Goal: Task Accomplishment & Management: Manage account settings

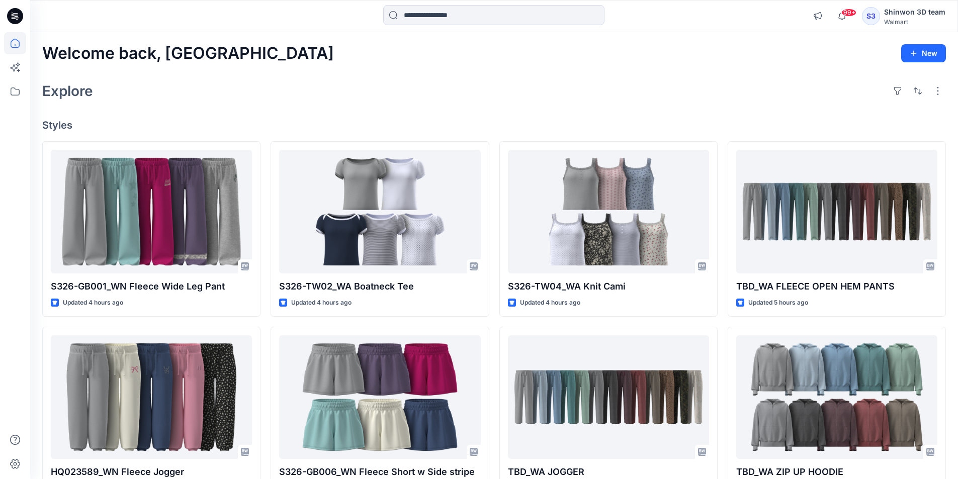
click at [381, 82] on div "Explore" at bounding box center [494, 91] width 904 height 24
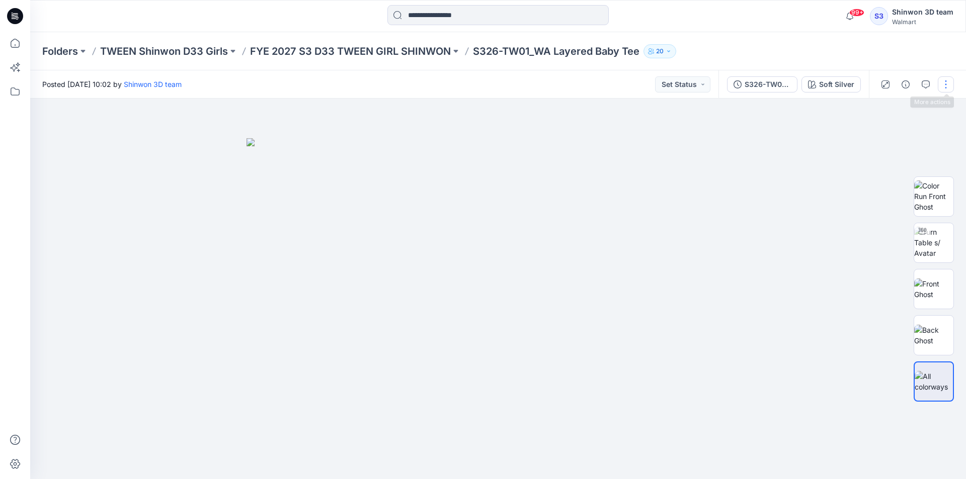
click at [945, 86] on button "button" at bounding box center [946, 84] width 16 height 16
click at [892, 134] on button "Edit" at bounding box center [903, 136] width 93 height 19
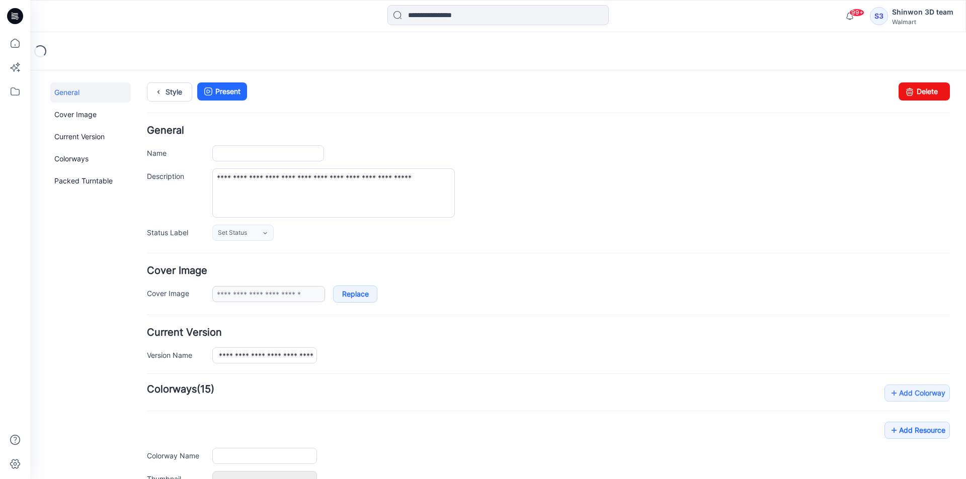
type input "**********"
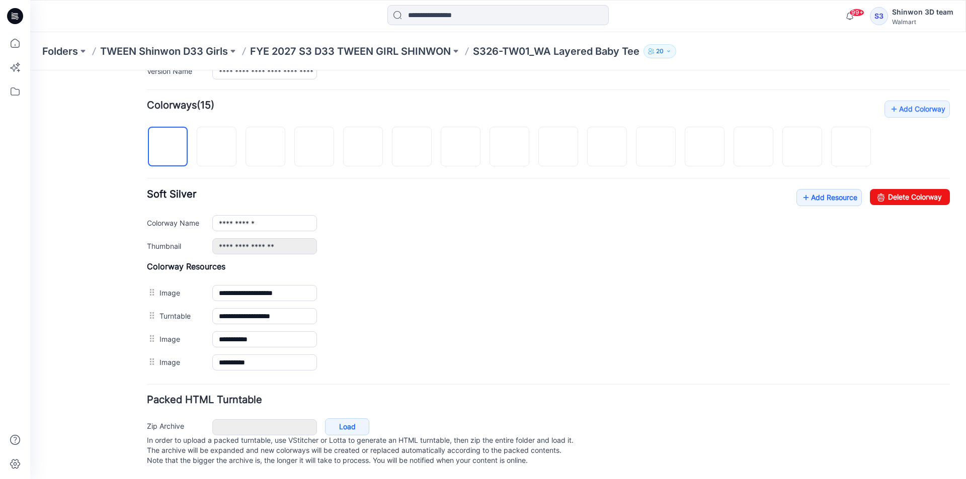
scroll to position [305, 0]
click at [213, 143] on img at bounding box center [217, 147] width 8 height 8
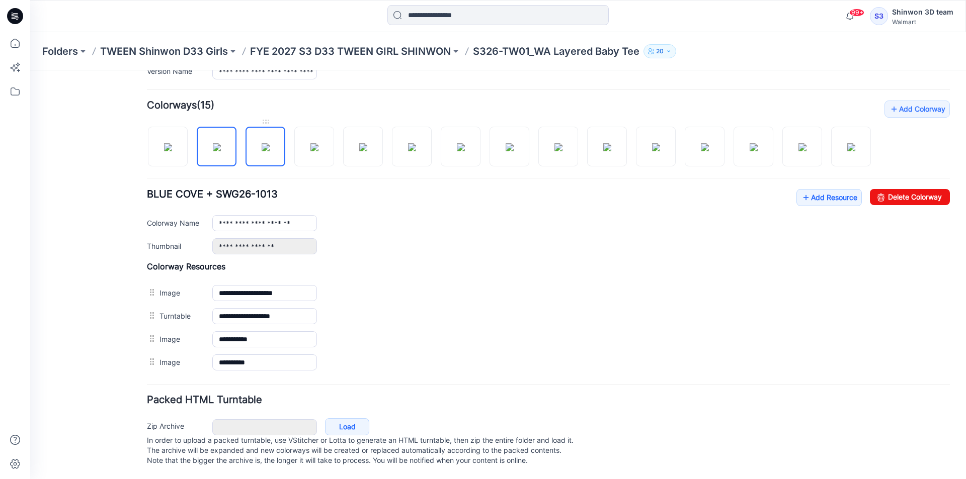
click at [262, 143] on img at bounding box center [266, 147] width 8 height 8
click at [706, 143] on img at bounding box center [705, 147] width 8 height 8
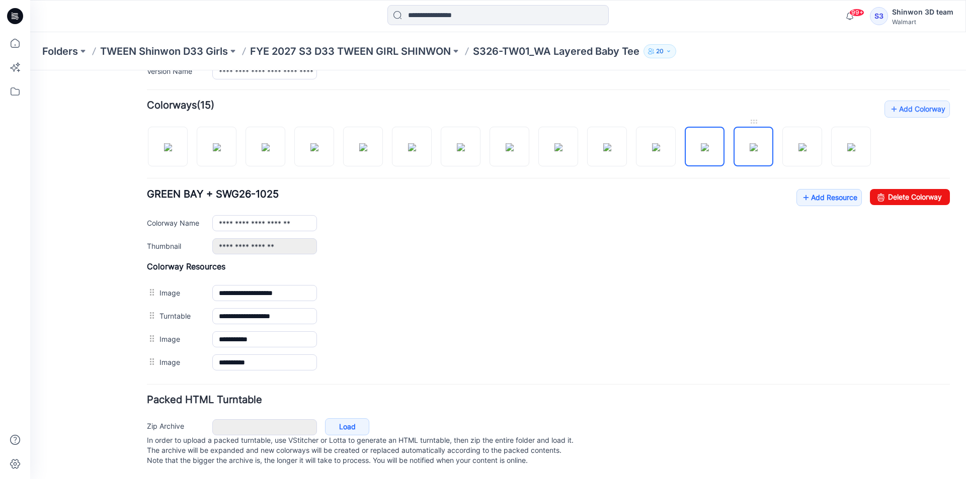
click at [757, 143] on img at bounding box center [753, 147] width 8 height 8
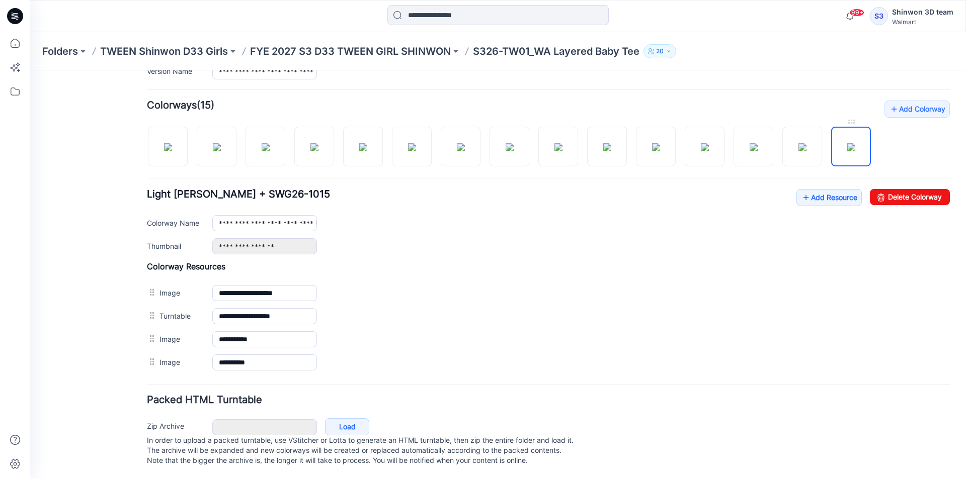
click at [848, 143] on img at bounding box center [851, 147] width 8 height 8
click at [318, 143] on img at bounding box center [314, 147] width 8 height 8
click at [367, 143] on img at bounding box center [363, 147] width 8 height 8
click at [562, 143] on img at bounding box center [558, 147] width 8 height 8
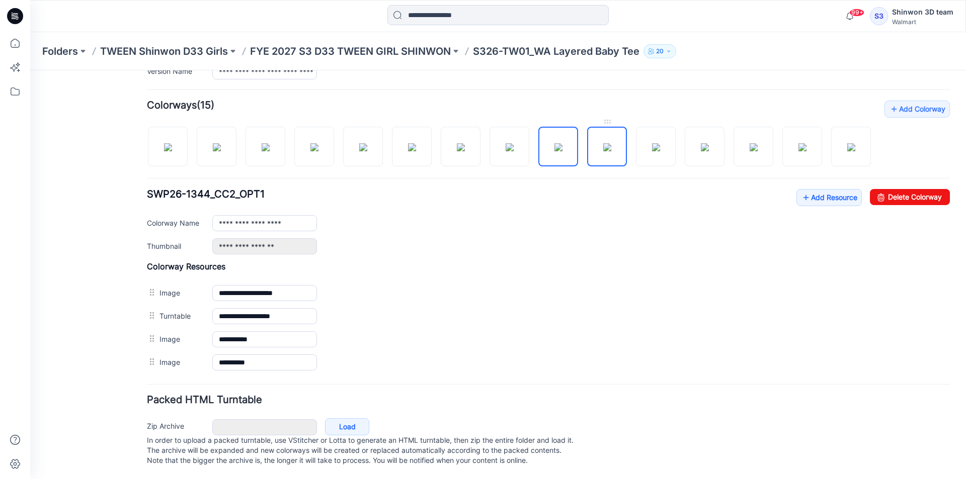
click at [609, 143] on img at bounding box center [607, 147] width 8 height 8
click at [658, 143] on img at bounding box center [656, 147] width 8 height 8
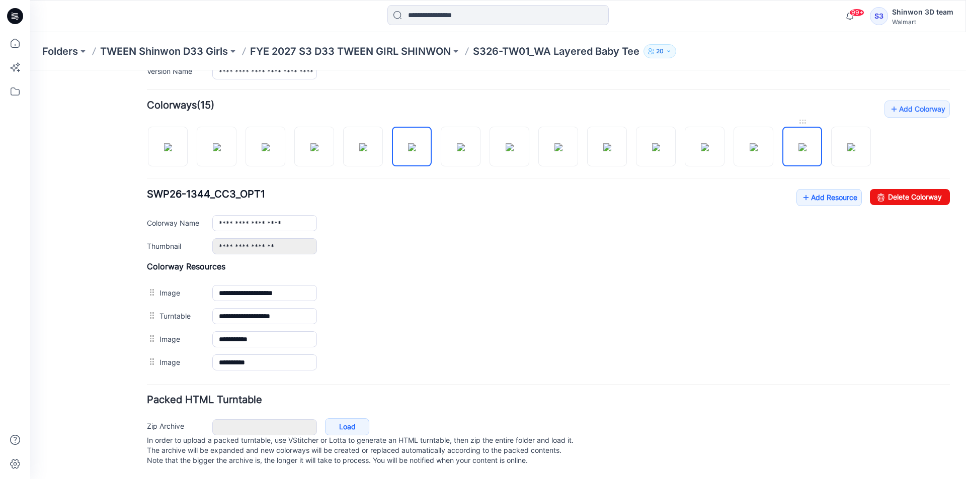
click at [798, 143] on img at bounding box center [802, 147] width 8 height 8
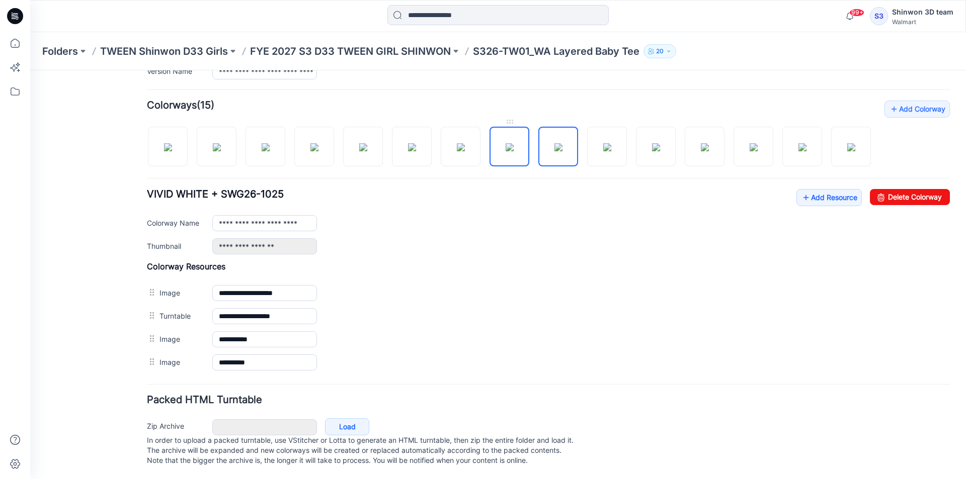
click at [507, 143] on img at bounding box center [509, 147] width 8 height 8
click at [554, 143] on img at bounding box center [558, 147] width 8 height 8
click at [164, 143] on img at bounding box center [168, 147] width 8 height 8
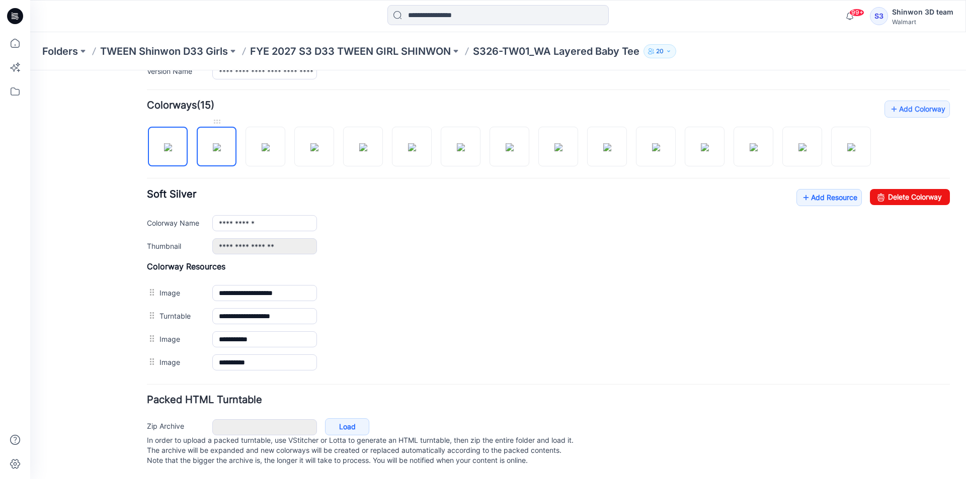
click at [221, 143] on img at bounding box center [217, 147] width 8 height 8
click at [270, 143] on img at bounding box center [266, 147] width 8 height 8
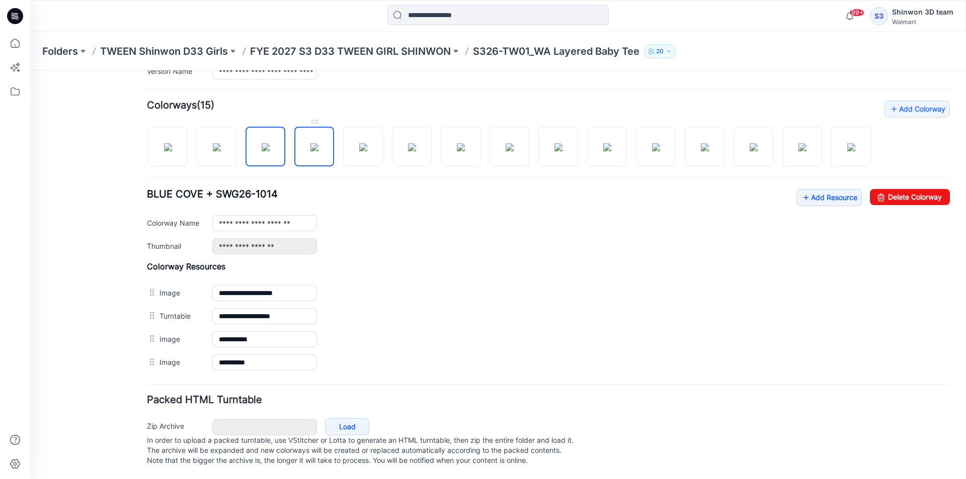
click at [318, 143] on img at bounding box center [314, 147] width 8 height 8
click at [367, 143] on img at bounding box center [363, 147] width 8 height 8
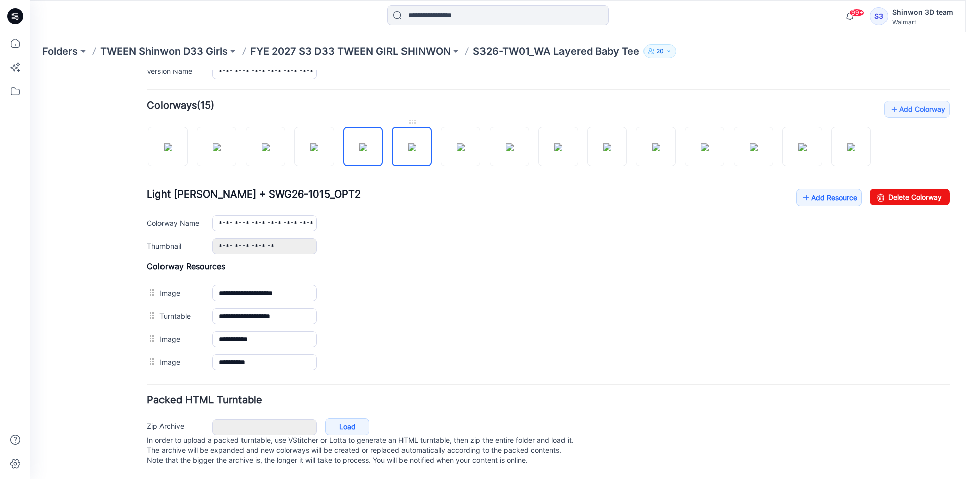
click at [408, 143] on img at bounding box center [412, 147] width 8 height 8
click at [457, 143] on img at bounding box center [461, 147] width 8 height 8
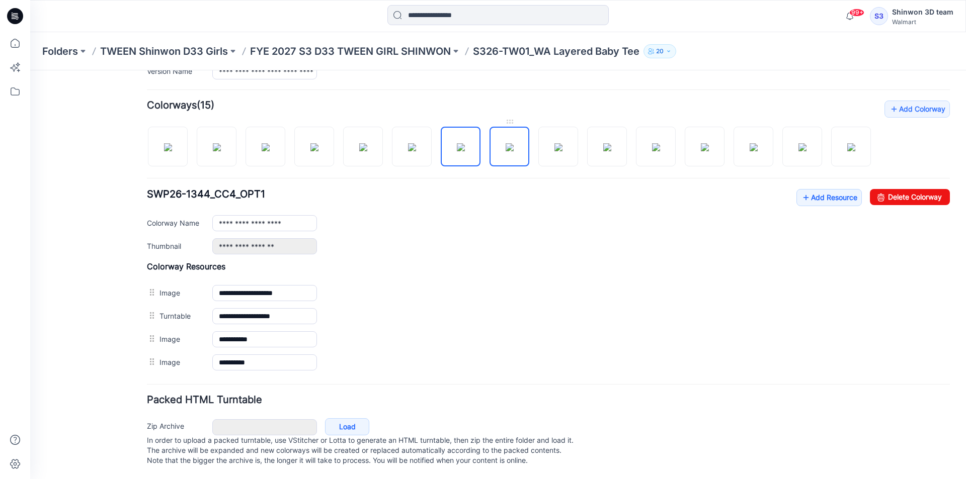
click at [505, 143] on img at bounding box center [509, 147] width 8 height 8
click at [561, 143] on img at bounding box center [558, 147] width 8 height 8
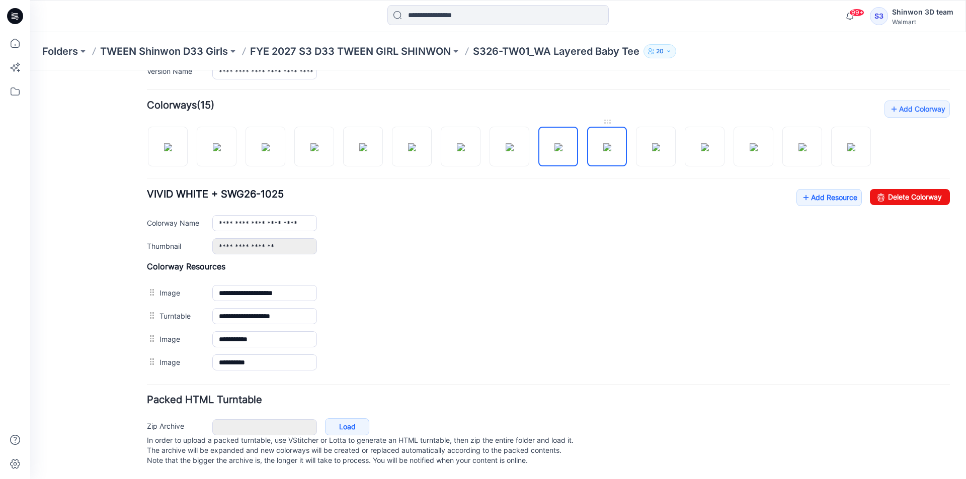
click at [605, 143] on img at bounding box center [607, 147] width 8 height 8
click at [652, 143] on img at bounding box center [656, 147] width 8 height 8
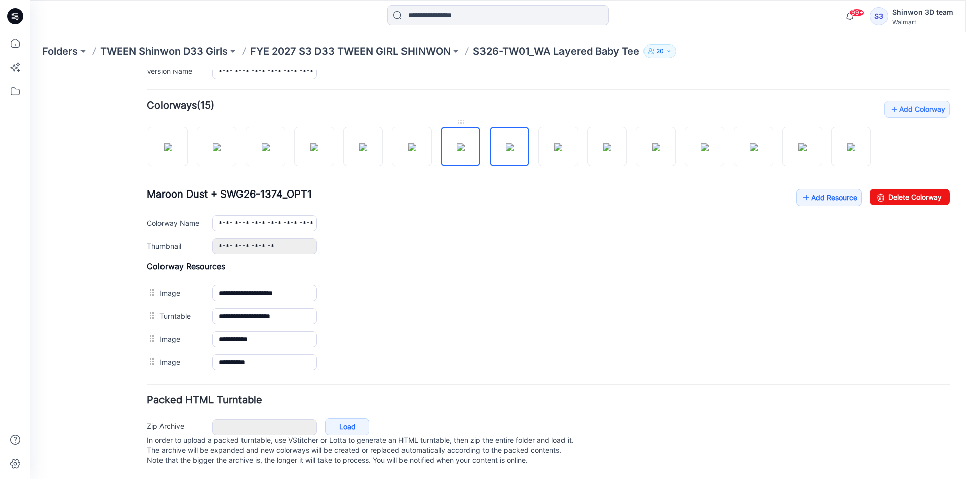
click at [457, 143] on img at bounding box center [461, 147] width 8 height 8
click at [213, 147] on img at bounding box center [217, 147] width 8 height 8
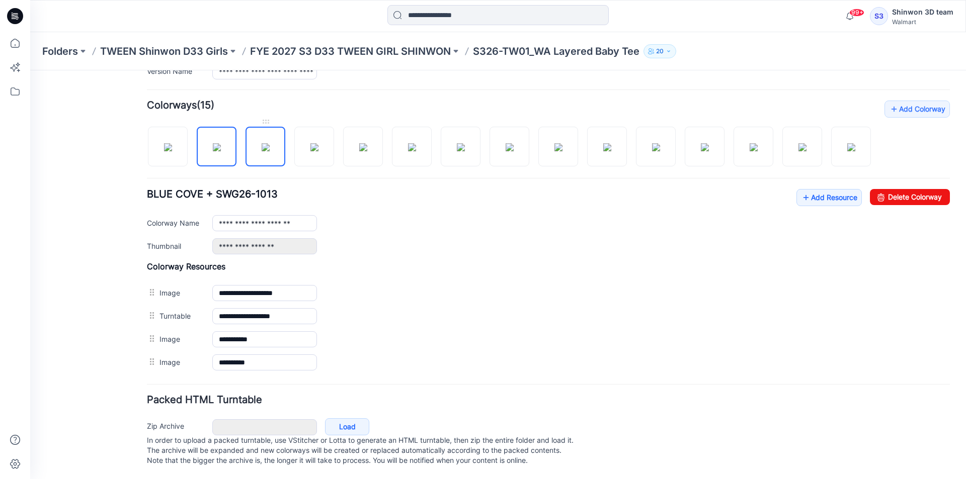
click at [262, 143] on img at bounding box center [266, 147] width 8 height 8
click at [318, 143] on img at bounding box center [314, 147] width 8 height 8
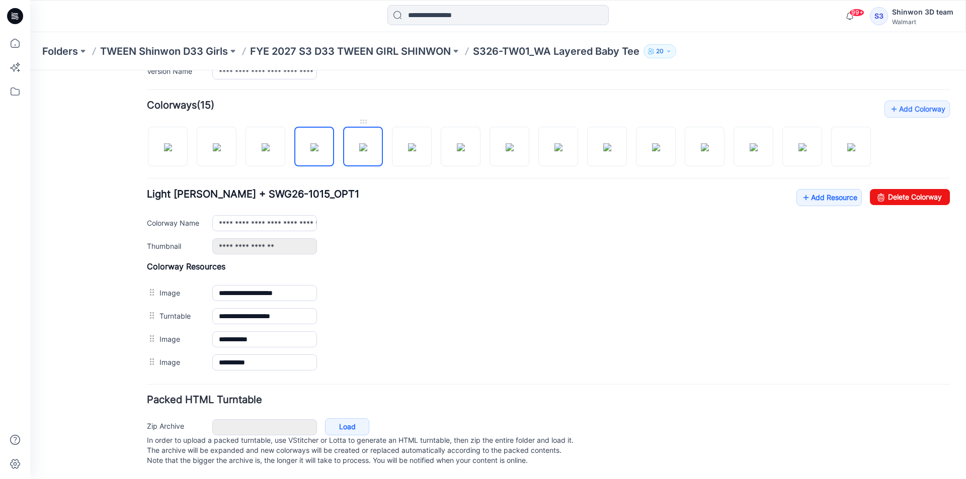
click at [359, 143] on img at bounding box center [363, 147] width 8 height 8
click at [411, 143] on img at bounding box center [412, 147] width 8 height 8
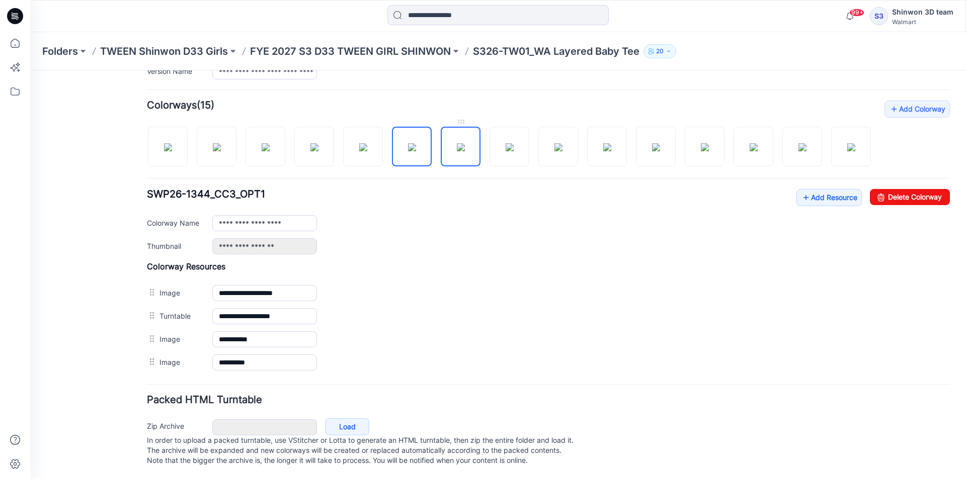
click at [463, 143] on img at bounding box center [461, 147] width 8 height 8
click at [505, 143] on img at bounding box center [509, 147] width 8 height 8
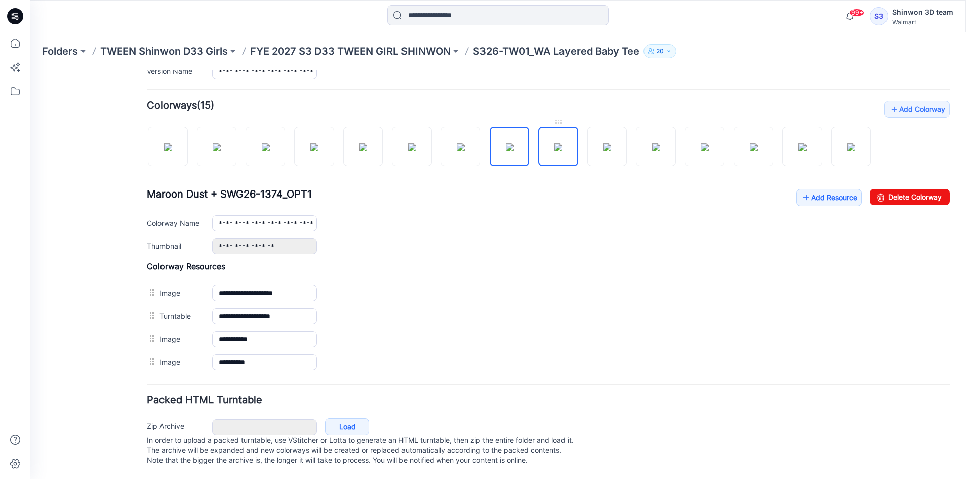
click at [562, 143] on img at bounding box center [558, 147] width 8 height 8
click at [611, 143] on img at bounding box center [607, 147] width 8 height 8
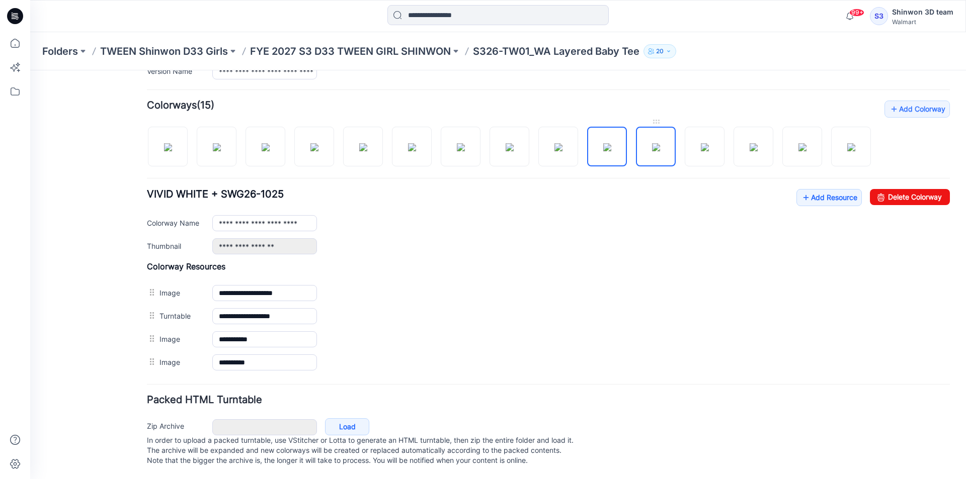
click at [660, 143] on img at bounding box center [656, 147] width 8 height 8
click at [916, 189] on link "Delete Colorway" at bounding box center [910, 197] width 80 height 16
click at [172, 143] on img at bounding box center [168, 147] width 8 height 8
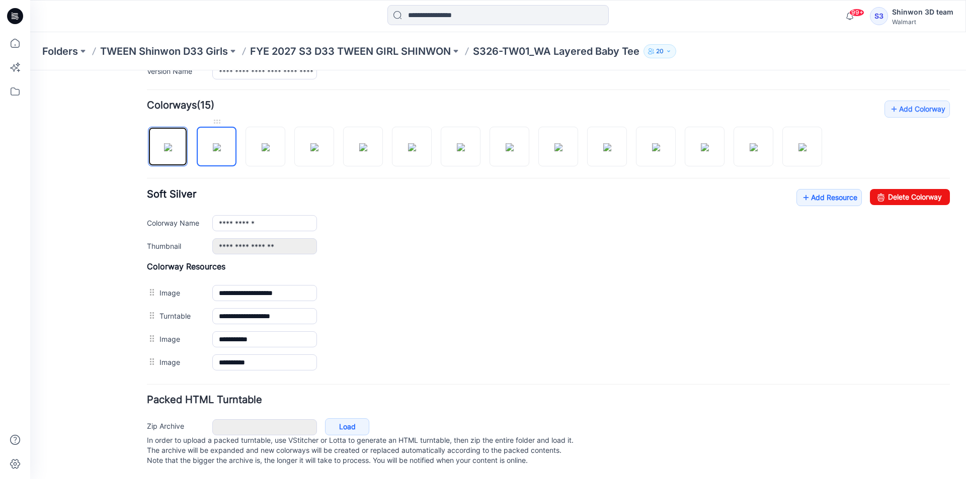
scroll to position [294, 0]
click at [218, 143] on img at bounding box center [217, 147] width 8 height 8
drag, startPoint x: 265, startPoint y: 134, endPoint x: 282, endPoint y: 134, distance: 17.6
click at [265, 143] on img at bounding box center [266, 147] width 8 height 8
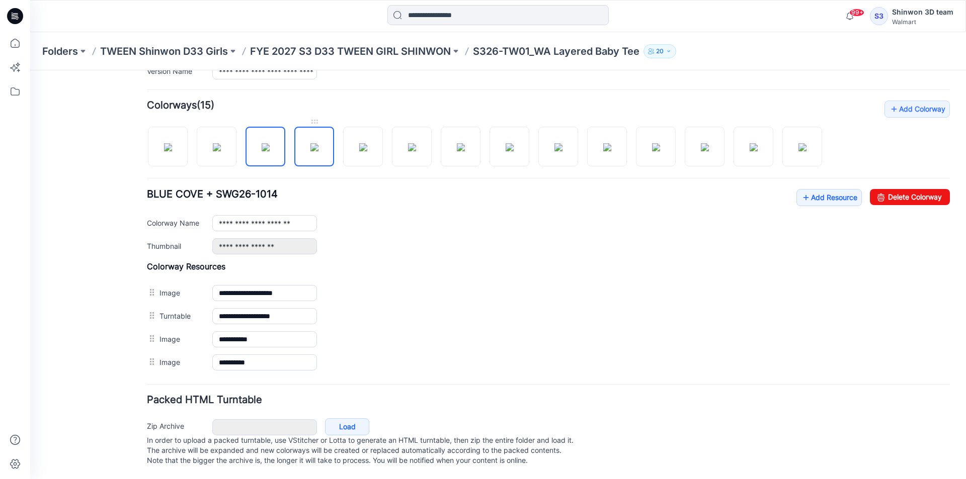
click at [318, 143] on img at bounding box center [314, 147] width 8 height 8
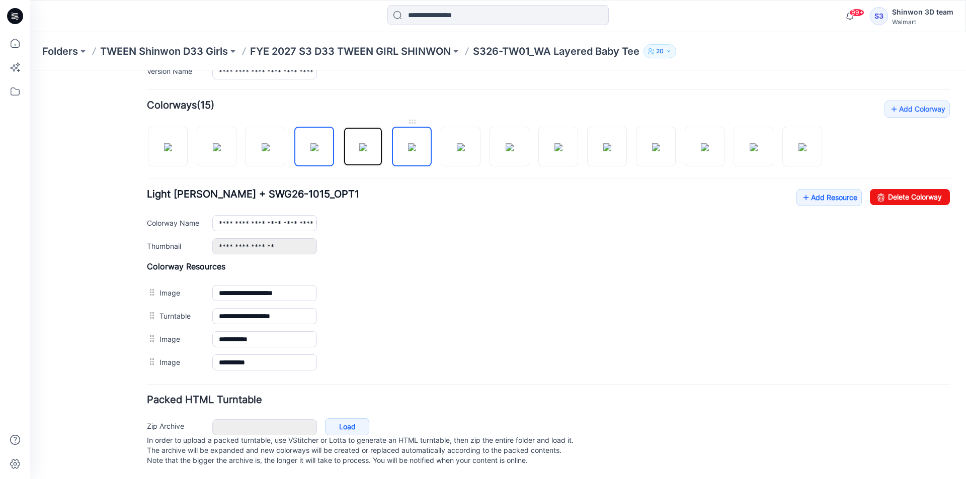
drag, startPoint x: 367, startPoint y: 136, endPoint x: 412, endPoint y: 135, distance: 45.8
click at [367, 143] on img at bounding box center [363, 147] width 8 height 8
click at [414, 143] on img at bounding box center [412, 147] width 8 height 8
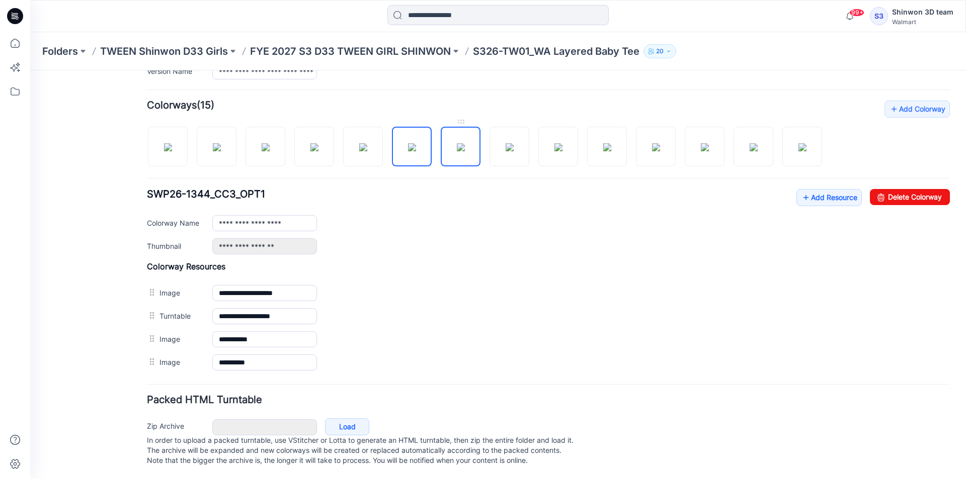
click at [465, 143] on img at bounding box center [461, 147] width 8 height 8
click at [505, 143] on img at bounding box center [509, 147] width 8 height 8
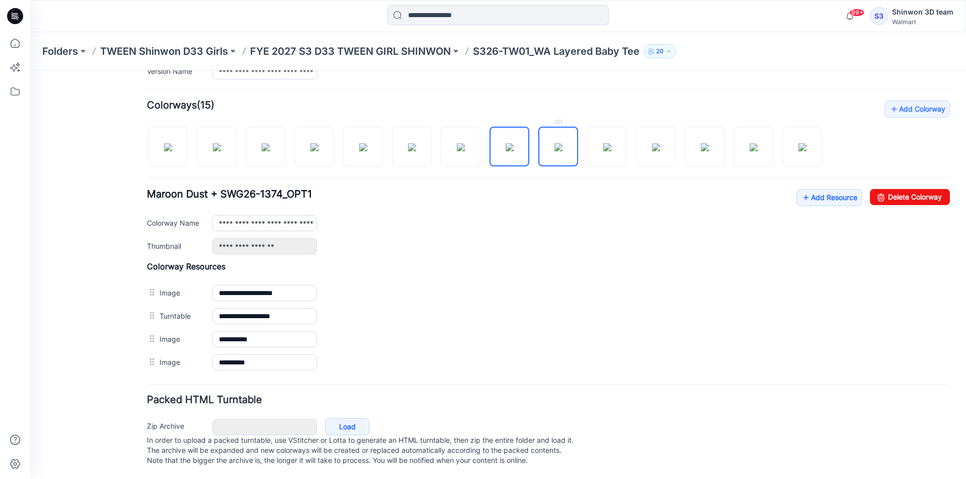
click at [562, 143] on img at bounding box center [558, 147] width 8 height 8
click at [603, 143] on img at bounding box center [607, 147] width 8 height 8
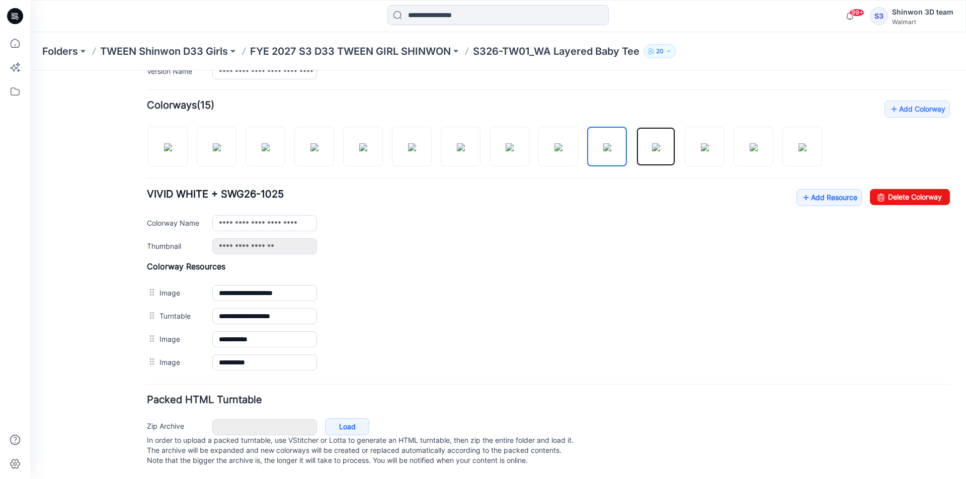
drag, startPoint x: 659, startPoint y: 138, endPoint x: 732, endPoint y: 154, distance: 74.2
click at [660, 143] on img at bounding box center [656, 147] width 8 height 8
click at [907, 221] on div "**********" at bounding box center [580, 223] width 737 height 16
click at [806, 143] on img at bounding box center [802, 147] width 8 height 8
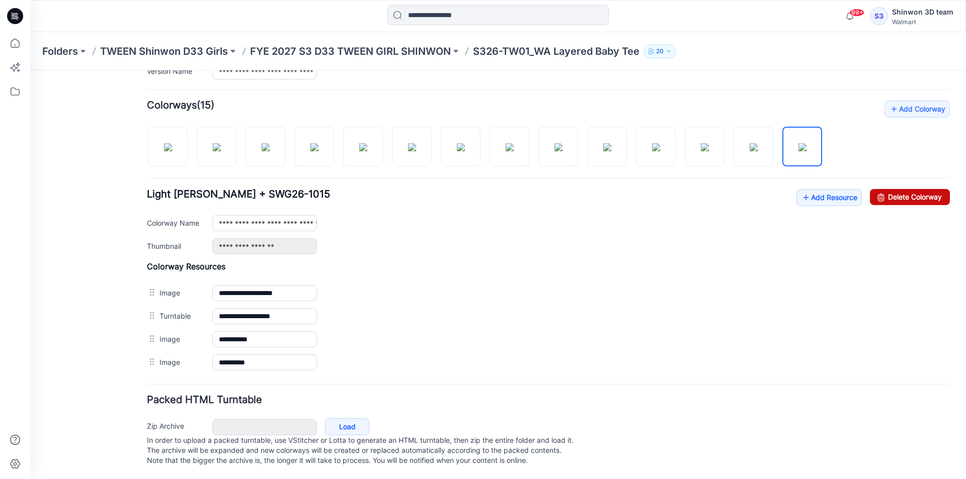
click at [921, 189] on link "Delete Colorway" at bounding box center [910, 197] width 80 height 16
click at [750, 143] on img at bounding box center [753, 147] width 8 height 8
click at [927, 189] on link "Delete Colorway" at bounding box center [910, 197] width 80 height 16
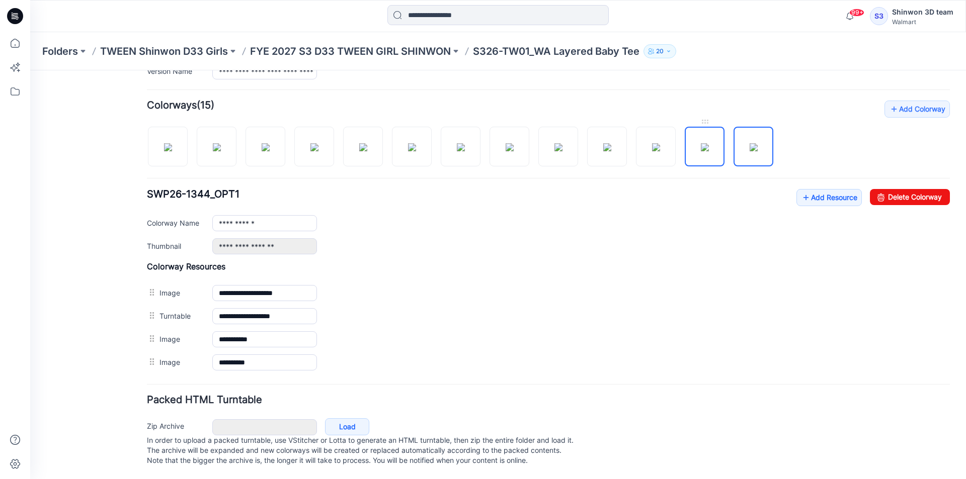
click at [709, 143] on img at bounding box center [705, 147] width 8 height 8
click at [912, 189] on link "Delete Colorway" at bounding box center [910, 197] width 80 height 16
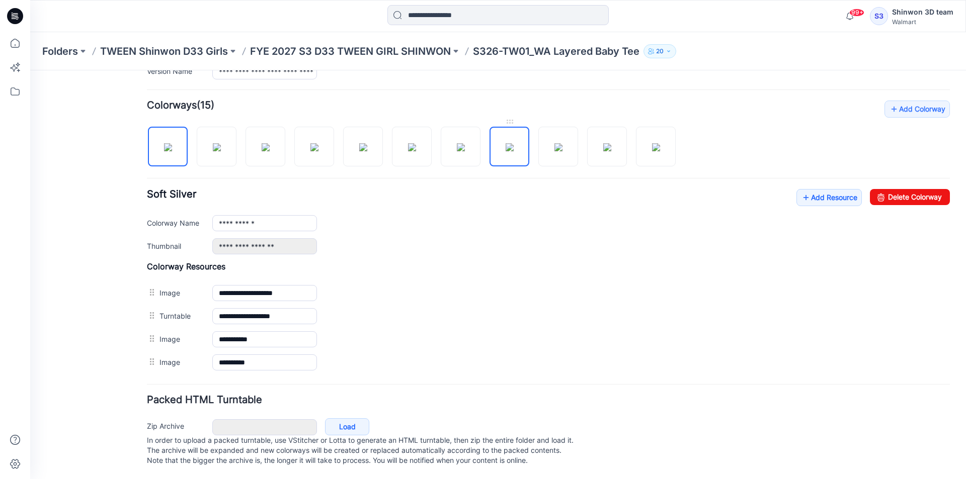
click at [505, 144] on img at bounding box center [509, 147] width 8 height 8
click at [654, 143] on img at bounding box center [656, 147] width 8 height 8
click at [507, 143] on img at bounding box center [509, 147] width 8 height 8
click at [512, 143] on img at bounding box center [509, 147] width 8 height 8
drag, startPoint x: 895, startPoint y: 185, endPoint x: 552, endPoint y: 130, distance: 347.9
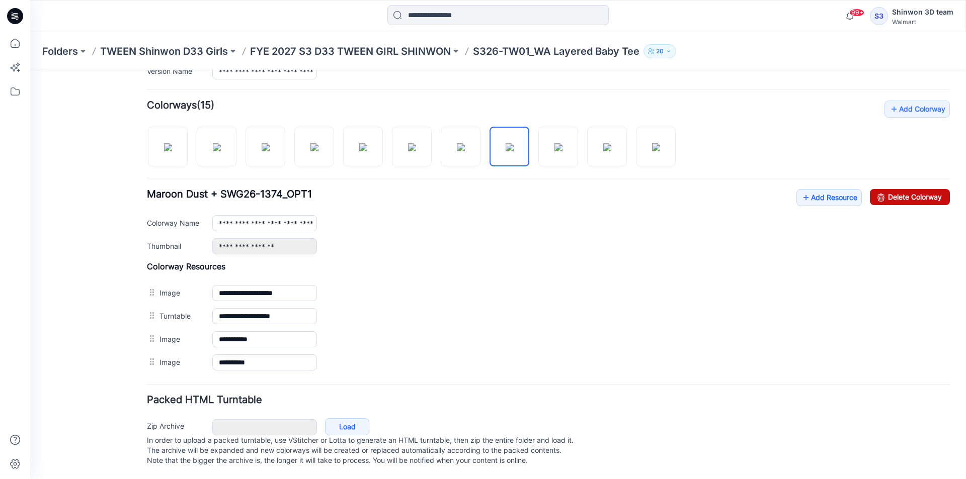
click at [895, 189] on link "Delete Colorway" at bounding box center [910, 197] width 80 height 16
type input "**********"
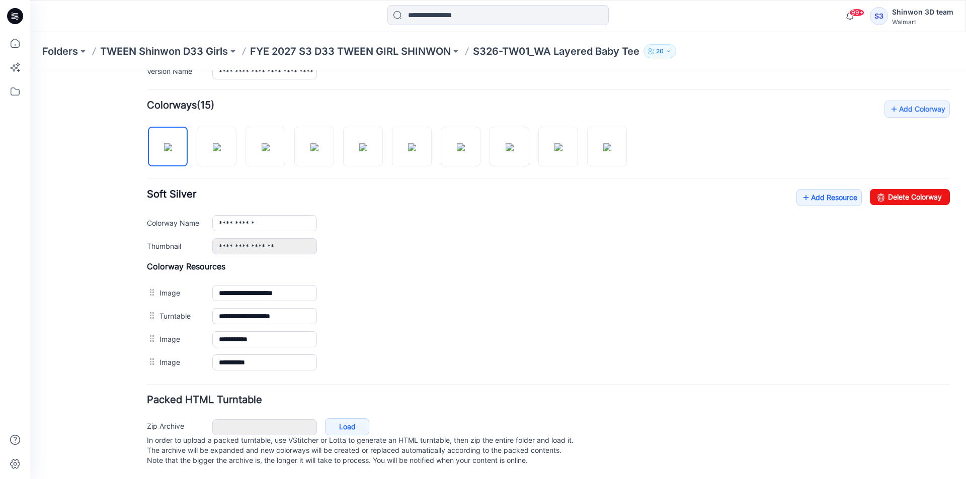
click at [515, 198] on div "**********" at bounding box center [548, 221] width 803 height 65
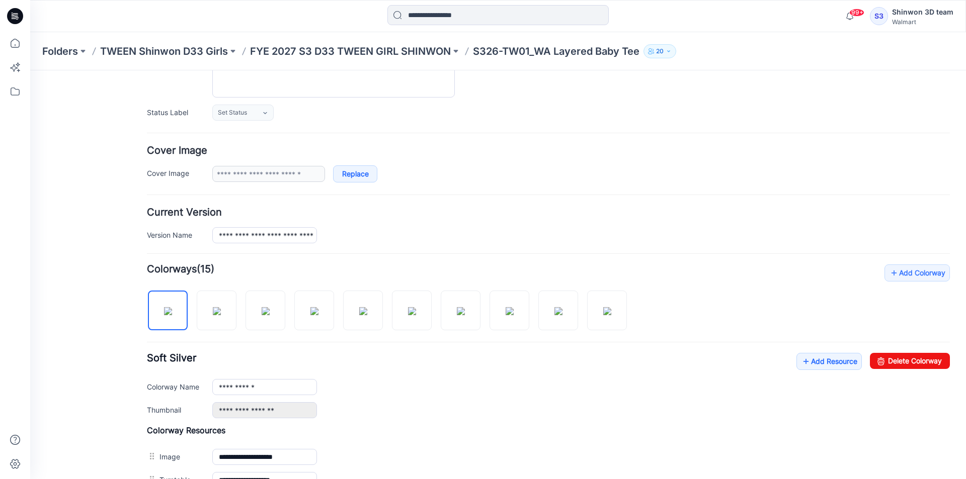
scroll to position [0, 0]
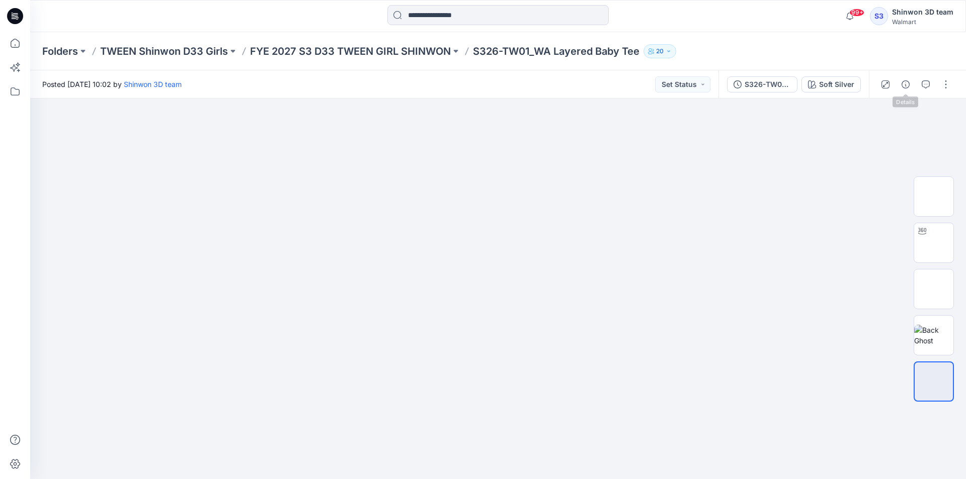
drag, startPoint x: 905, startPoint y: 84, endPoint x: 797, endPoint y: 51, distance: 112.6
click at [791, 41] on div "Folders TWEEN Shinwon D33 Girls FYE 2027 S3 D33 TWEEN GIRL SHINWON S326-TW01_WA…" at bounding box center [498, 255] width 936 height 447
drag, startPoint x: 851, startPoint y: 85, endPoint x: 869, endPoint y: 61, distance: 30.5
click at [850, 85] on div "Soft Silver" at bounding box center [836, 84] width 35 height 11
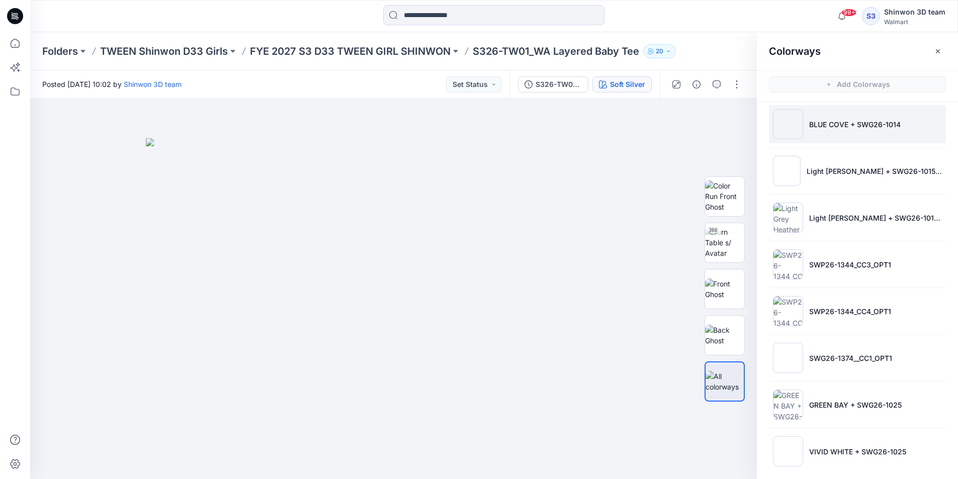
scroll to position [50, 0]
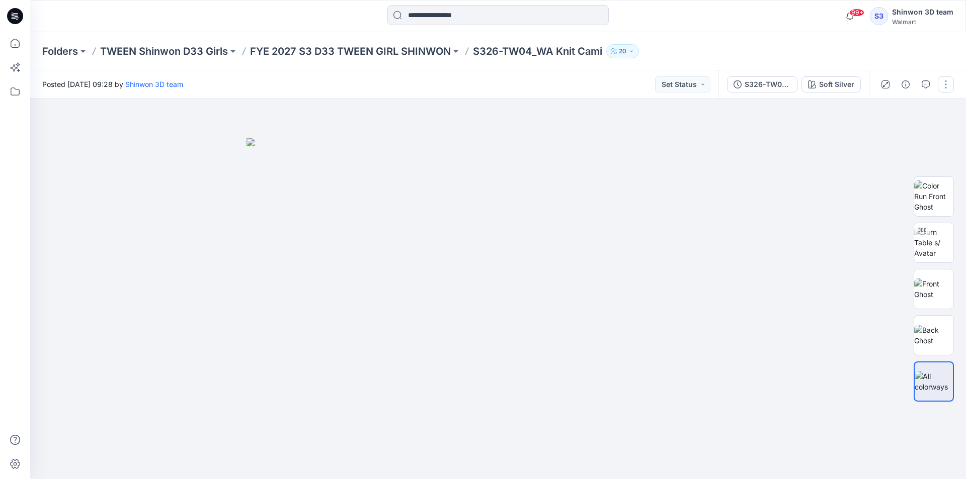
click at [948, 84] on button "button" at bounding box center [946, 84] width 16 height 16
click at [890, 133] on button "Edit" at bounding box center [903, 136] width 93 height 19
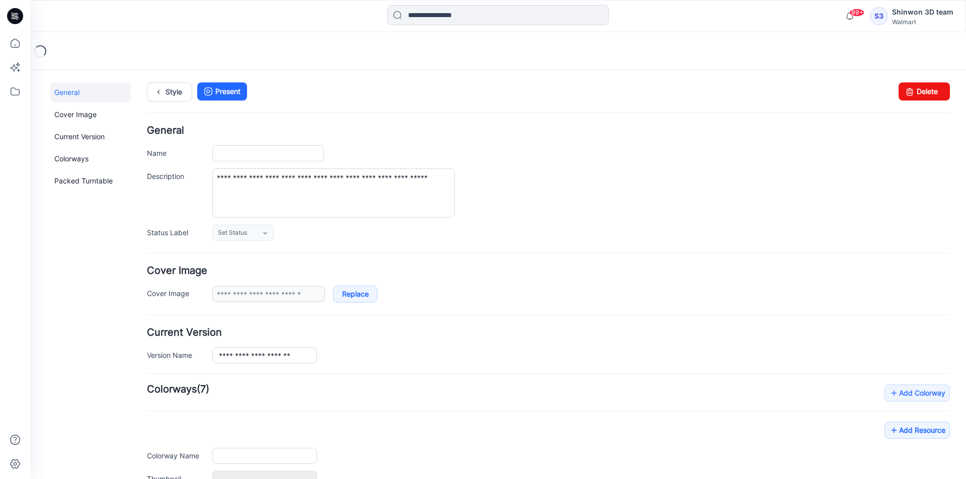
type input "**********"
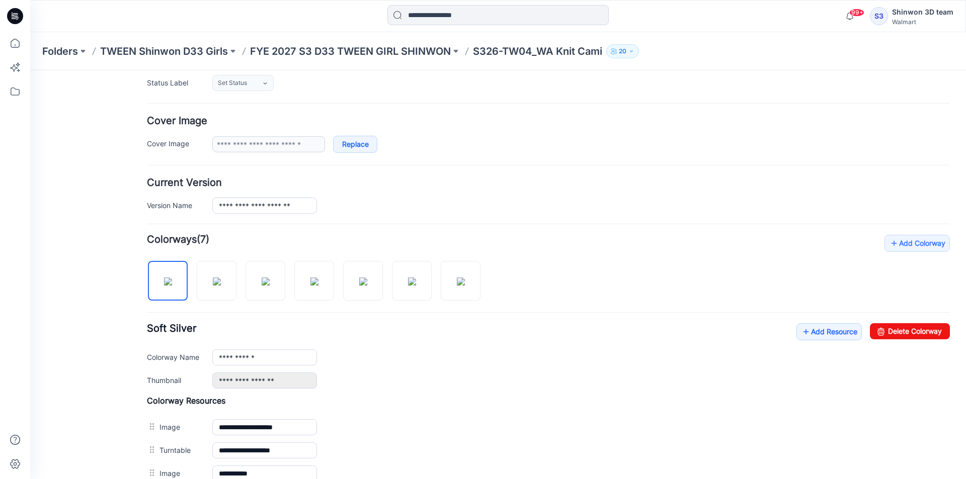
scroll to position [151, 0]
click at [213, 285] on img at bounding box center [217, 281] width 8 height 8
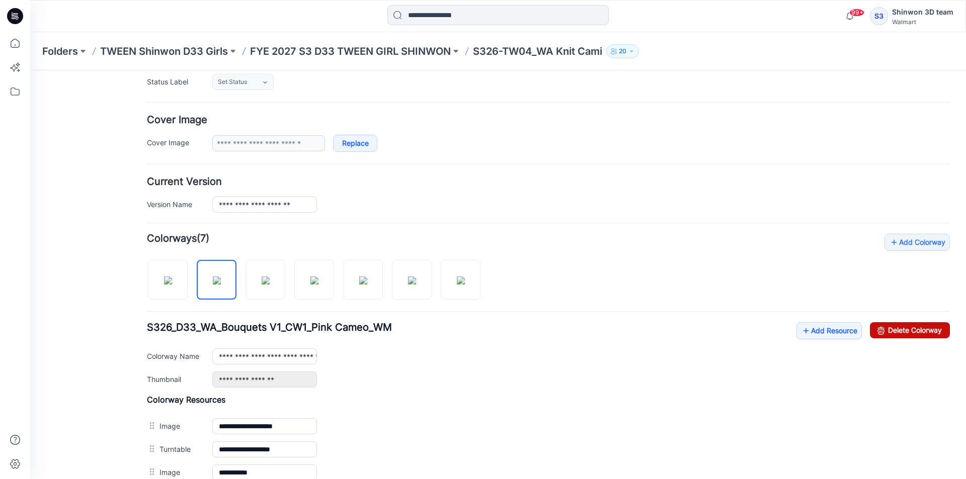
drag, startPoint x: 904, startPoint y: 328, endPoint x: 565, endPoint y: 135, distance: 389.9
click at [904, 328] on link "Delete Colorway" at bounding box center [910, 330] width 80 height 16
type input "**********"
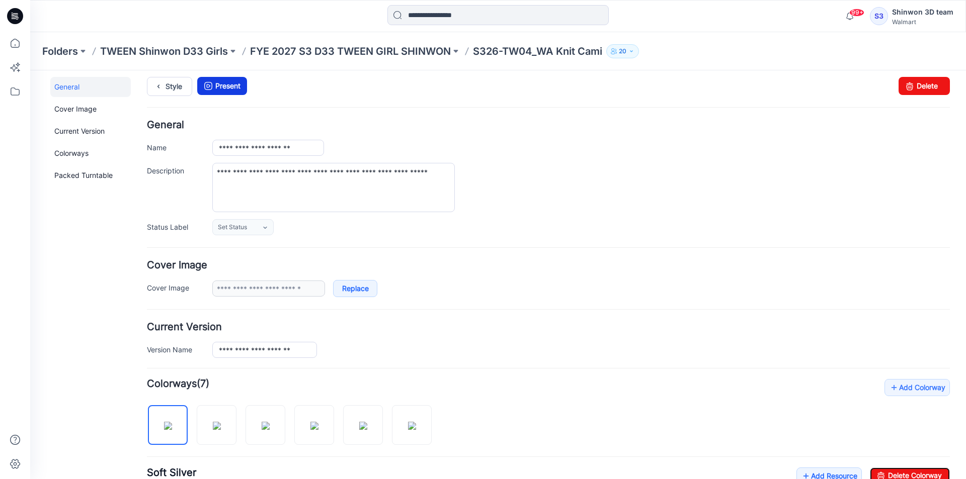
scroll to position [0, 0]
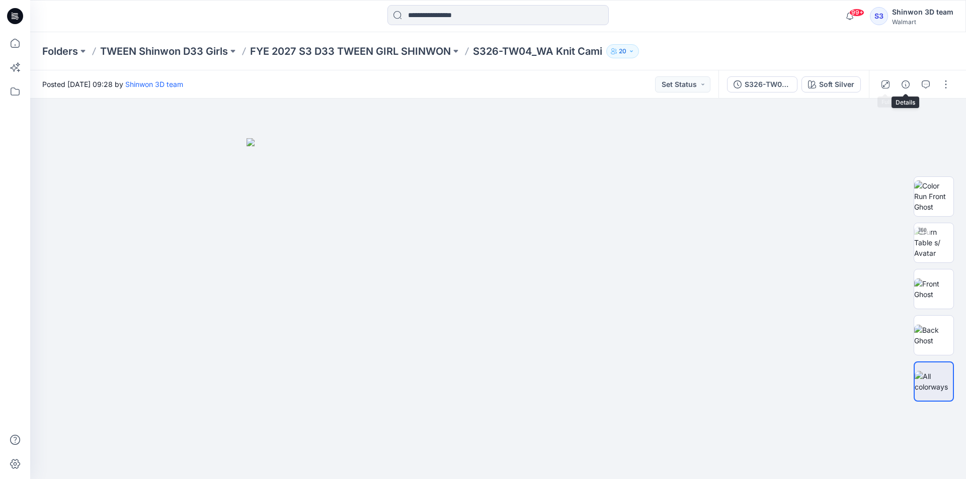
click at [844, 81] on div "Soft Silver" at bounding box center [836, 84] width 35 height 11
